Goal: Task Accomplishment & Management: Use online tool/utility

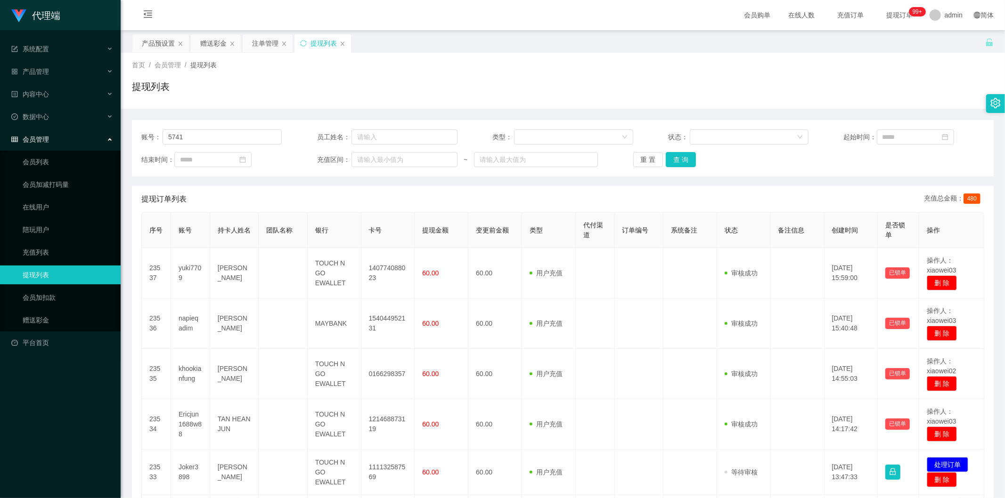
drag, startPoint x: 0, startPoint y: 0, endPoint x: 115, endPoint y: 135, distance: 177.1
click at [115, 135] on section "代理端 系统配置 产品管理 内容中心 数据中心 会员管理 会员列表 会员加减打码量 在线用户 陪玩用户 充值列表 提现列表 会员加扣款 赠送彩金 平台首页 保…" at bounding box center [502, 410] width 1005 height 821
type input "5741"
click at [688, 164] on button "查 询" at bounding box center [681, 159] width 30 height 15
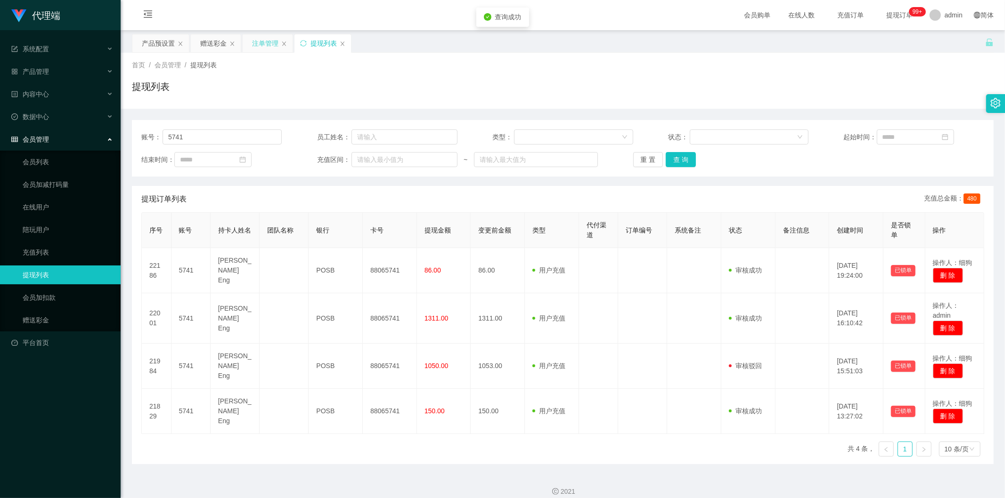
click at [260, 39] on div "注单管理" at bounding box center [265, 43] width 26 height 18
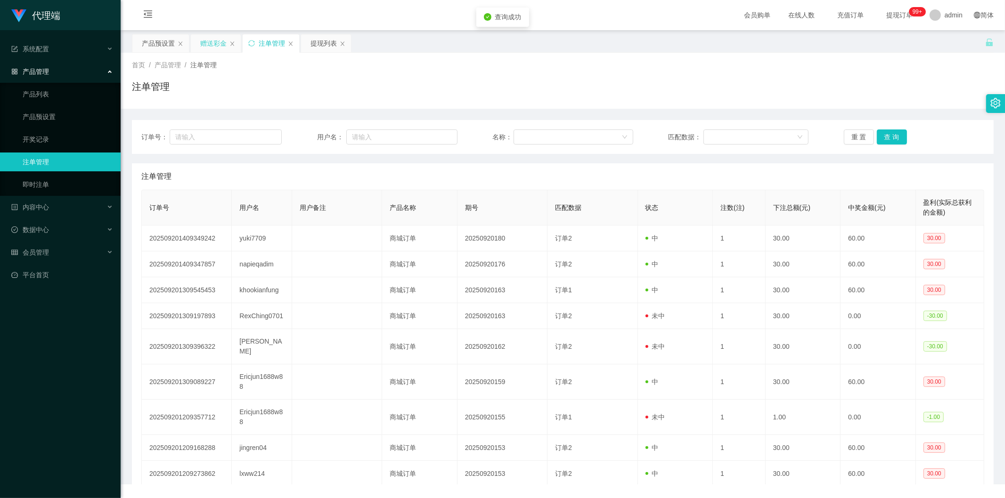
click at [212, 42] on div "赠送彩金" at bounding box center [213, 43] width 26 height 18
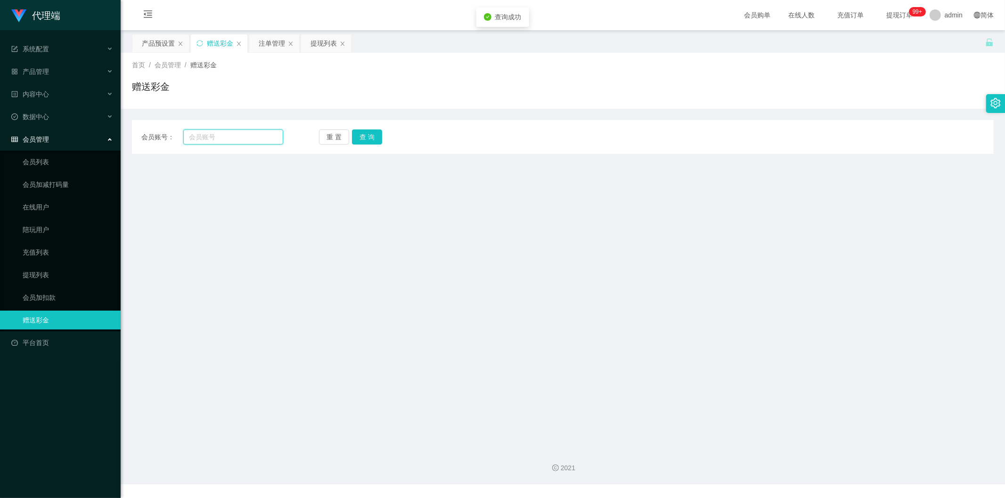
click at [209, 135] on input "text" at bounding box center [233, 137] width 100 height 15
paste input "5741"
type input "5741"
click at [365, 141] on button "查 询" at bounding box center [367, 137] width 30 height 15
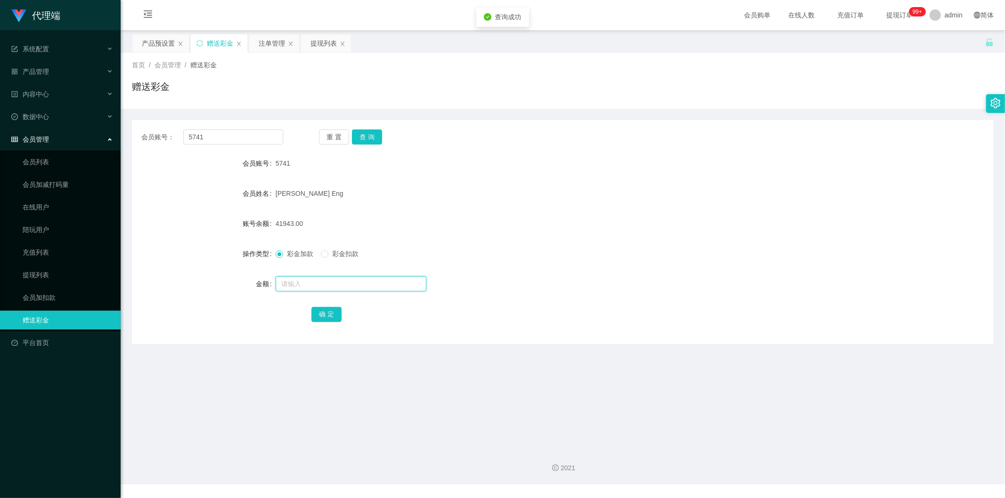
click at [304, 286] on input "text" at bounding box center [351, 283] width 151 height 15
type input "20001"
click at [317, 311] on button "确 定" at bounding box center [326, 314] width 30 height 15
